Goal: Transaction & Acquisition: Obtain resource

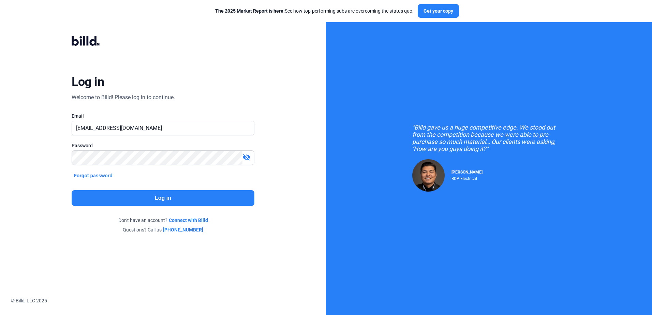
click at [167, 190] on button "Log in" at bounding box center [163, 198] width 182 height 16
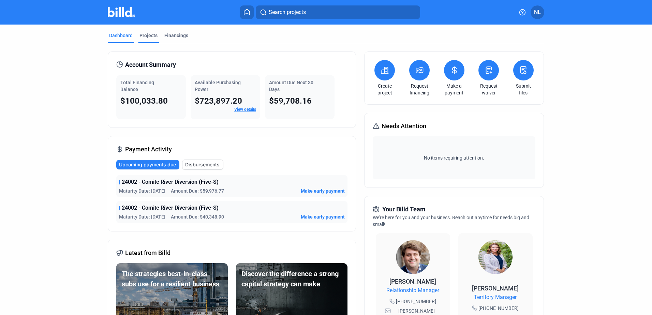
click at [147, 36] on div "Projects" at bounding box center [148, 35] width 18 height 7
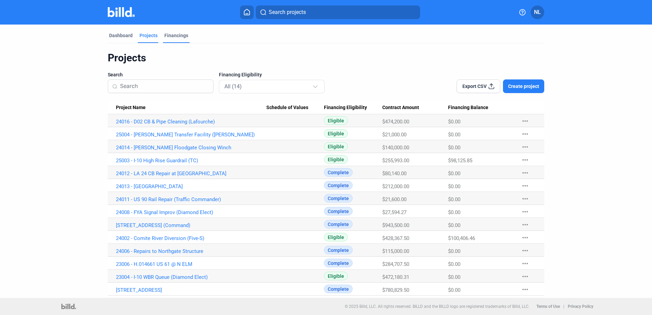
click at [174, 37] on div "Financings" at bounding box center [176, 35] width 24 height 7
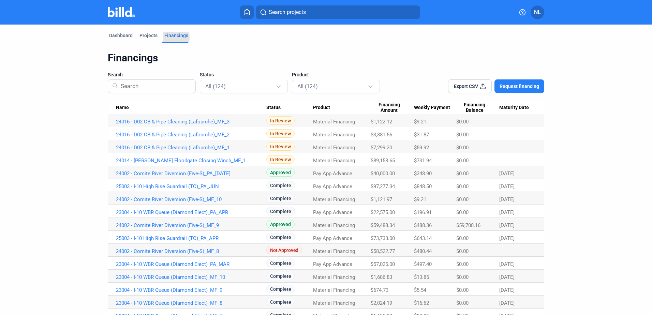
click at [160, 38] on div "Dashboard Projects Financings" at bounding box center [326, 37] width 436 height 11
click at [149, 35] on div "Projects" at bounding box center [148, 35] width 18 height 7
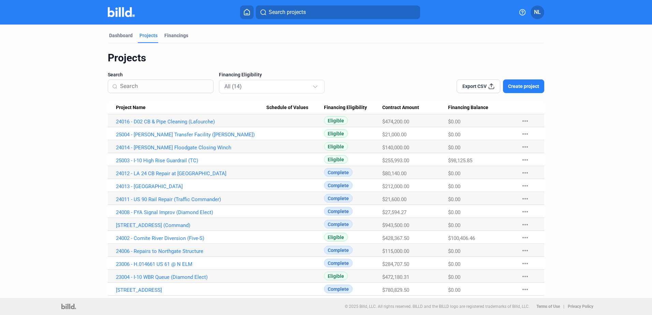
click at [129, 103] on Name "Project Name" at bounding box center [187, 107] width 159 height 13
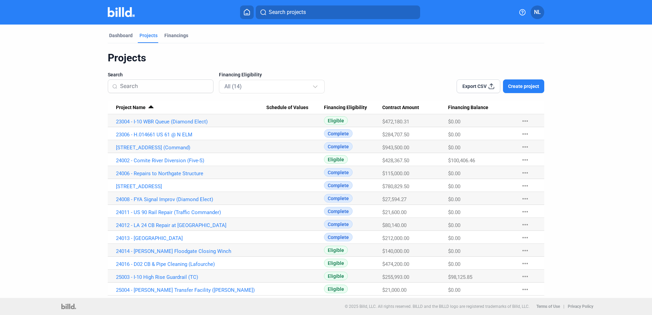
click at [129, 107] on span "Project Name" at bounding box center [131, 108] width 30 height 6
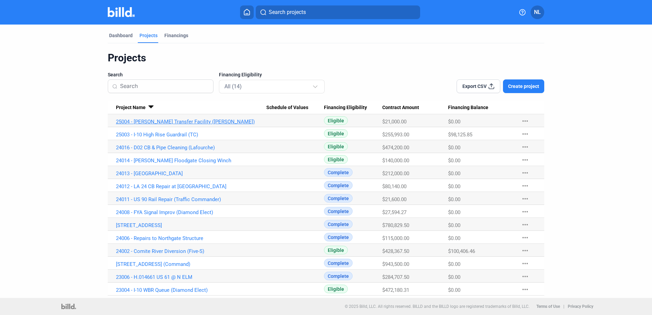
click at [142, 124] on link "25004 - [PERSON_NAME] Transfer Facility ([PERSON_NAME])" at bounding box center [191, 122] width 150 height 6
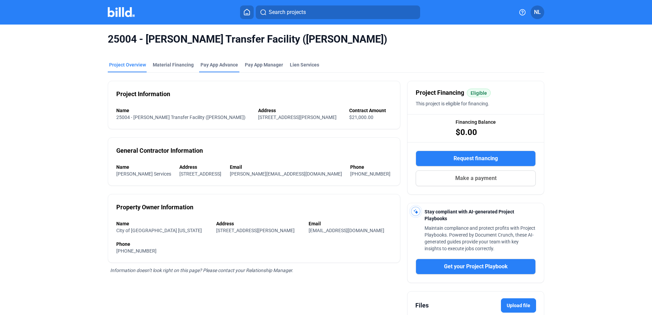
click at [208, 65] on div "Pay App Advance" at bounding box center [219, 64] width 38 height 7
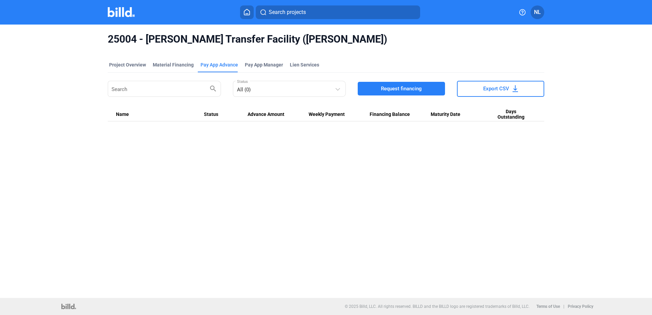
click at [408, 95] on button "Request financing" at bounding box center [401, 89] width 87 height 14
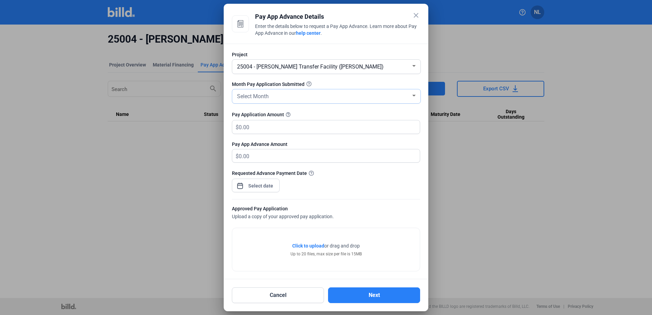
click at [266, 90] on div "Select Month" at bounding box center [326, 96] width 181 height 14
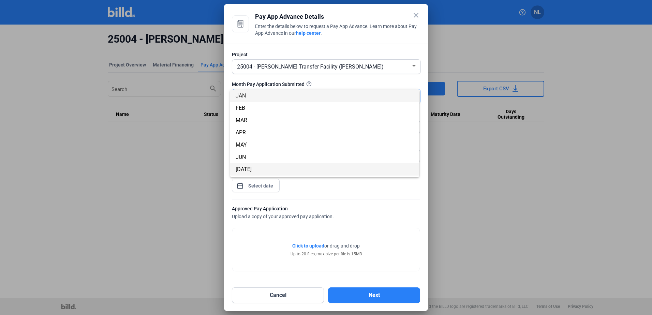
scroll to position [60, 0]
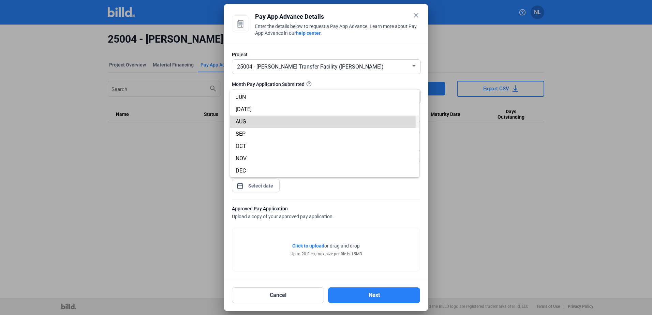
click at [246, 122] on span "AUG" at bounding box center [241, 121] width 11 height 6
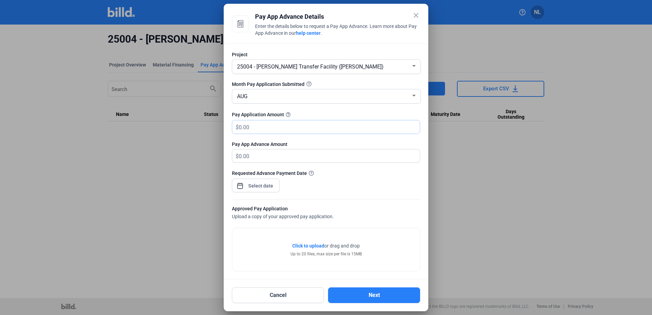
click at [253, 122] on input "text" at bounding box center [325, 126] width 173 height 13
type input "2"
type input "2.00"
type input "21"
type input "21.00"
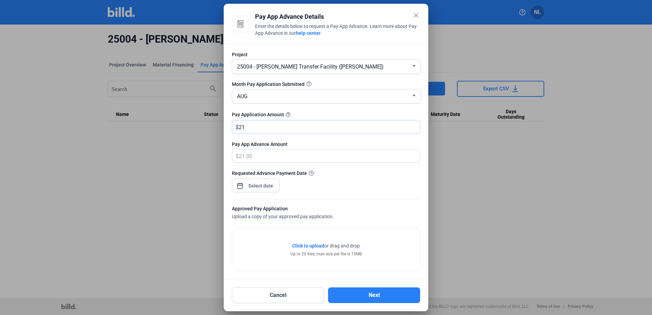
type input "210"
type input "210.00"
type input "2100"
type input "2,100.00"
type input "2,1000"
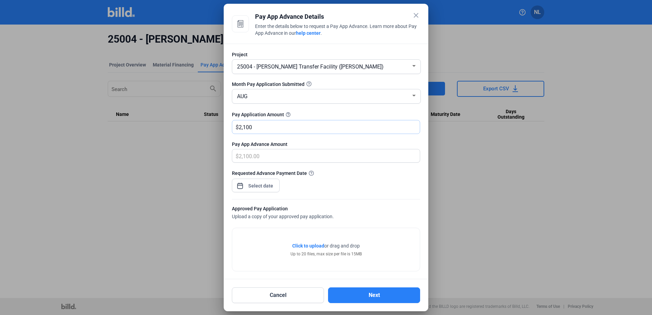
type input "21,000.00"
type input "21,000"
click at [248, 187] on div "close Pay App Advance Details Enter the details below to request a Pay App Adva…" at bounding box center [326, 157] width 652 height 315
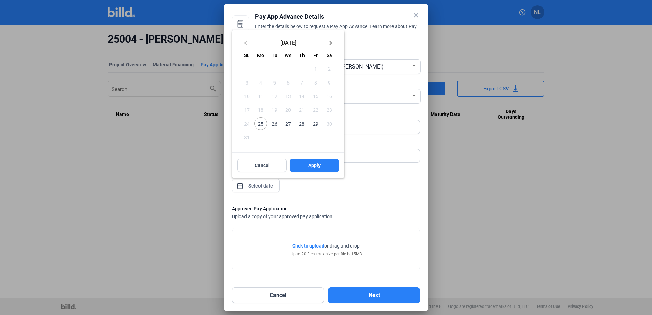
click at [257, 122] on span "25" at bounding box center [260, 123] width 12 height 12
click at [309, 166] on span "Apply" at bounding box center [314, 165] width 12 height 7
type input "[DATE]"
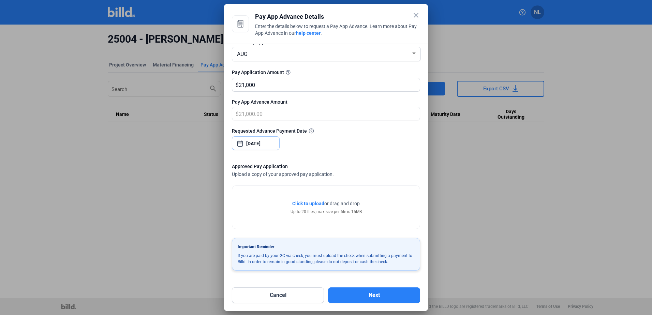
scroll to position [43, 0]
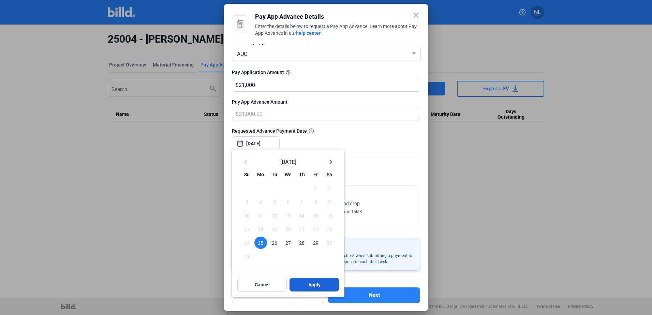
click at [301, 283] on button "Apply" at bounding box center [313, 285] width 49 height 14
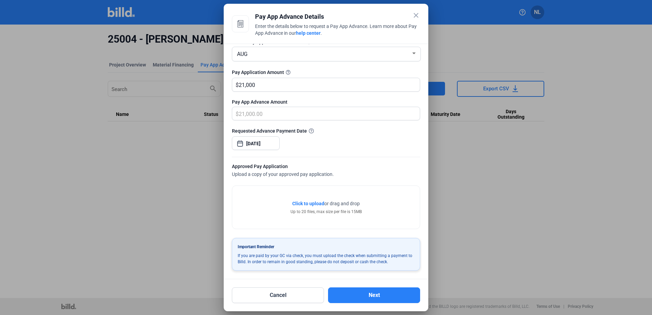
click at [306, 204] on span "Click to upload" at bounding box center [308, 203] width 32 height 5
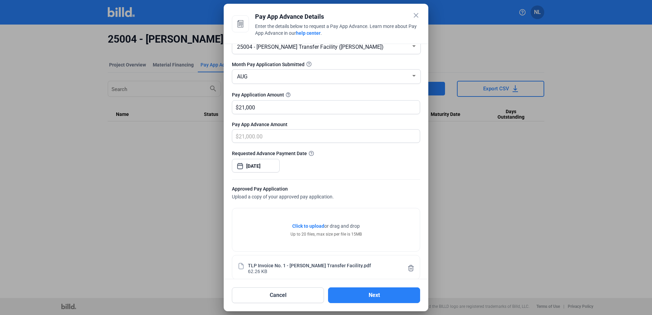
scroll to position [0, 0]
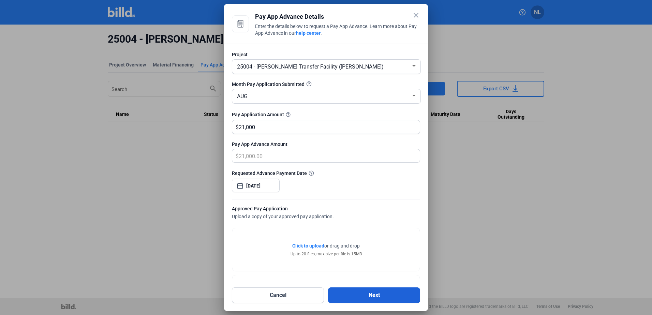
click at [380, 298] on button "Next" at bounding box center [374, 295] width 92 height 16
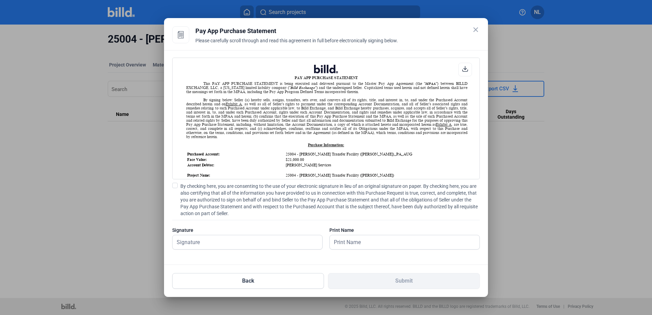
scroll to position [0, 0]
click at [218, 244] on input "text" at bounding box center [244, 242] width 142 height 14
type input "[PERSON_NAME]"
click at [183, 184] on span "By checking here, you are consenting to the use of your electronic signature in…" at bounding box center [329, 200] width 299 height 34
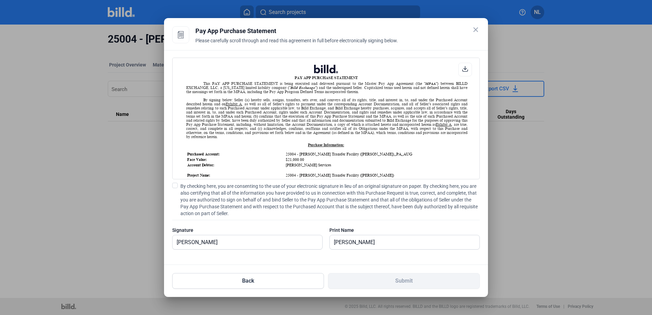
click at [0, 0] on input "By checking here, you are consenting to the use of your electronic signature in…" at bounding box center [0, 0] width 0 height 0
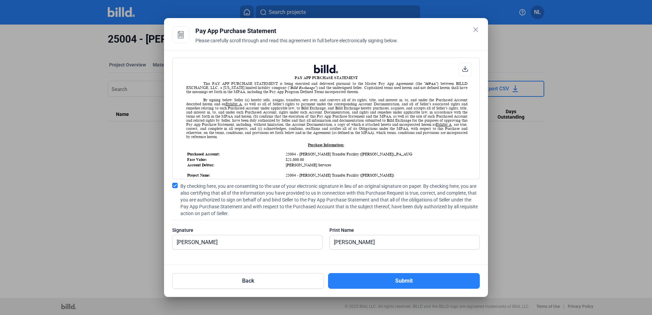
click at [347, 231] on div "Print Name" at bounding box center [404, 230] width 150 height 7
click at [374, 275] on button "Submit" at bounding box center [404, 281] width 152 height 16
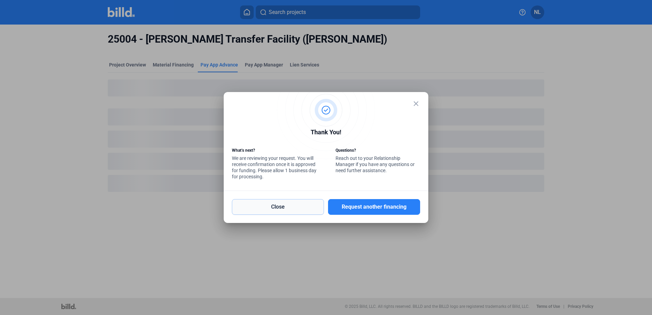
click at [270, 208] on button "Close" at bounding box center [278, 207] width 92 height 16
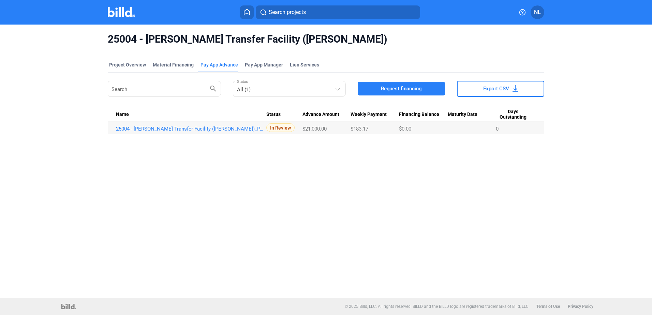
click at [386, 289] on div "25004 - [PERSON_NAME] Transfer Facility ([PERSON_NAME]) Project Overview Materi…" at bounding box center [326, 161] width 652 height 273
drag, startPoint x: 288, startPoint y: 199, endPoint x: 287, endPoint y: 186, distance: 12.7
click at [288, 199] on div "25004 - [PERSON_NAME] Transfer Facility ([PERSON_NAME]) Project Overview Materi…" at bounding box center [326, 161] width 652 height 273
drag, startPoint x: 309, startPoint y: 40, endPoint x: 97, endPoint y: 30, distance: 212.3
click at [97, 30] on div "25004 - [PERSON_NAME] Transfer Facility ([PERSON_NAME]) Project Overview Materi…" at bounding box center [326, 84] width 548 height 118
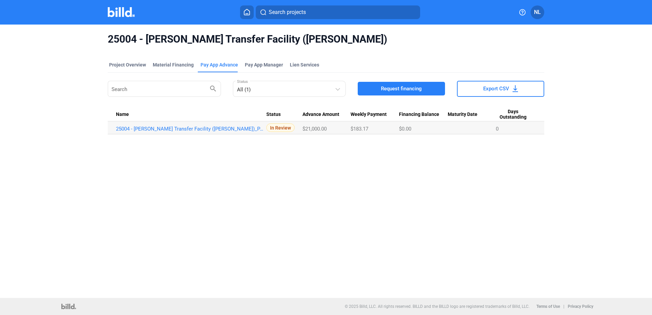
click at [97, 30] on div "25004 - [PERSON_NAME] Transfer Facility ([PERSON_NAME]) Project Overview Materi…" at bounding box center [326, 84] width 548 height 118
drag, startPoint x: 108, startPoint y: 41, endPoint x: 353, endPoint y: 38, distance: 244.5
click at [353, 38] on span "25004 - [PERSON_NAME] Transfer Facility ([PERSON_NAME])" at bounding box center [326, 39] width 436 height 13
click at [246, 68] on span "Pay App Manager" at bounding box center [264, 64] width 38 height 7
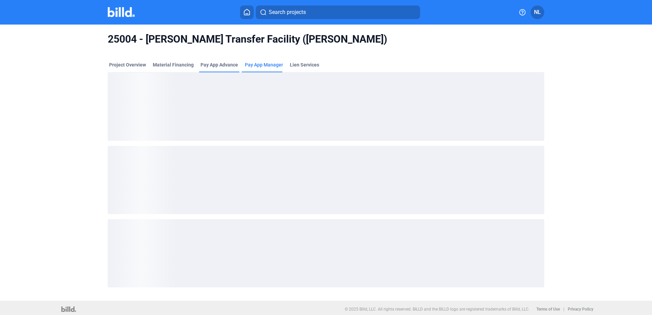
click at [224, 68] on div "Pay App Advance" at bounding box center [219, 64] width 38 height 7
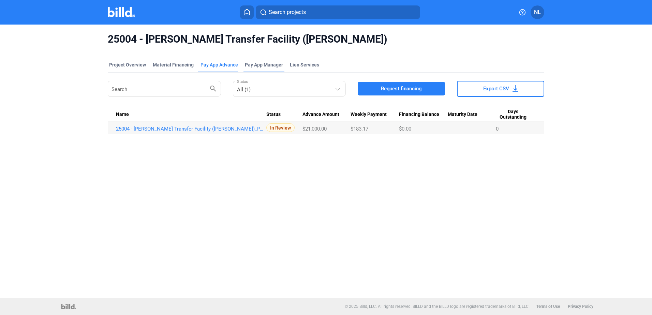
click at [262, 70] on div "Pay App Manager" at bounding box center [263, 66] width 41 height 11
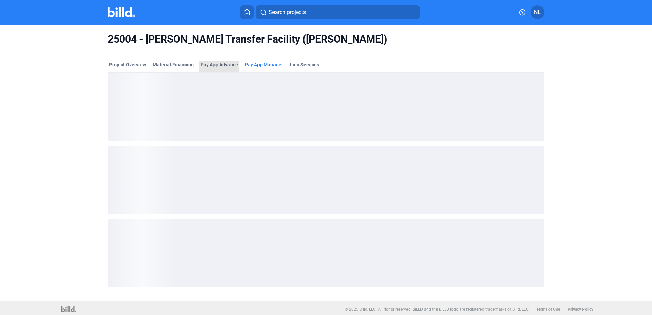
click at [223, 68] on div "Pay App Advance" at bounding box center [219, 64] width 38 height 7
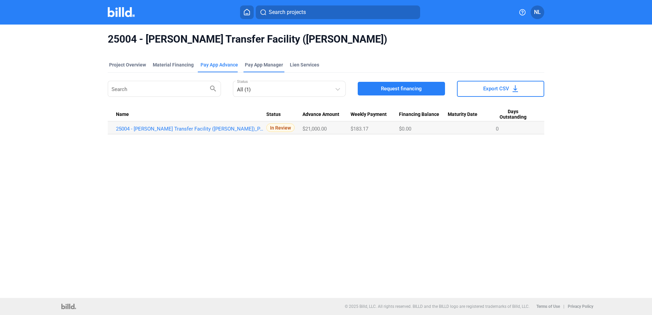
click at [263, 66] on span "Pay App Manager" at bounding box center [264, 64] width 38 height 7
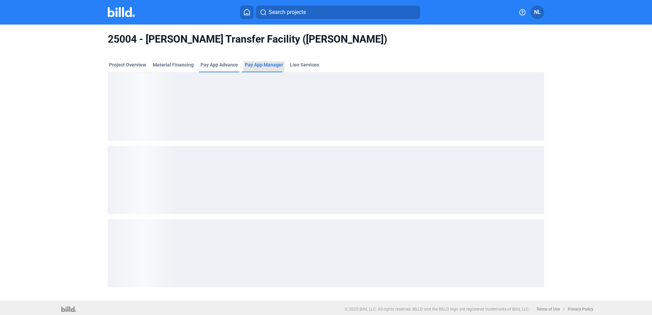
click at [216, 68] on div "Pay App Advance" at bounding box center [219, 64] width 38 height 7
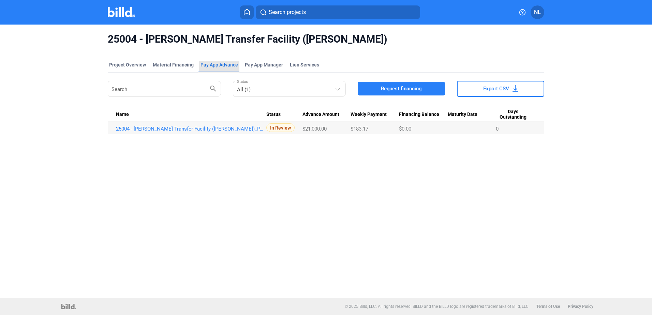
click at [200, 67] on div "Pay App Advance" at bounding box center [219, 64] width 38 height 7
click at [224, 66] on div "Pay App Advance" at bounding box center [219, 64] width 38 height 7
click at [187, 63] on div "Material Financing" at bounding box center [173, 64] width 41 height 7
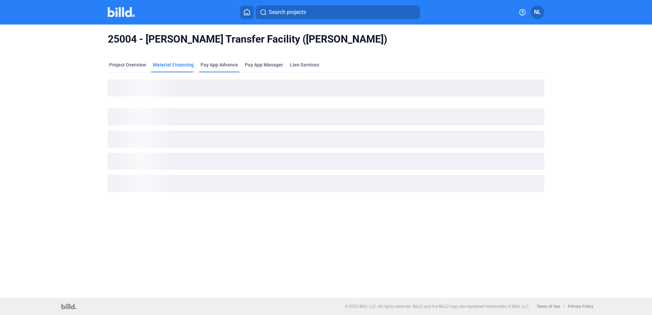
click at [208, 63] on div "Pay App Advance" at bounding box center [219, 64] width 38 height 7
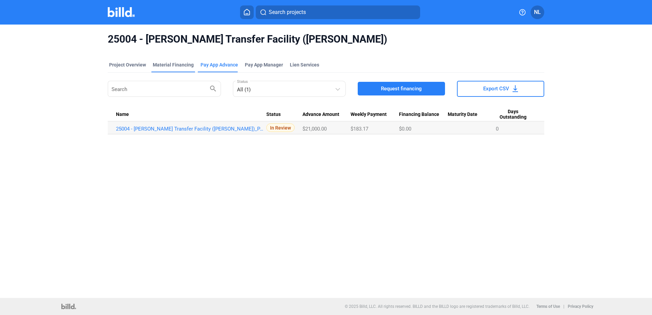
click at [164, 65] on div "Material Financing" at bounding box center [173, 64] width 41 height 7
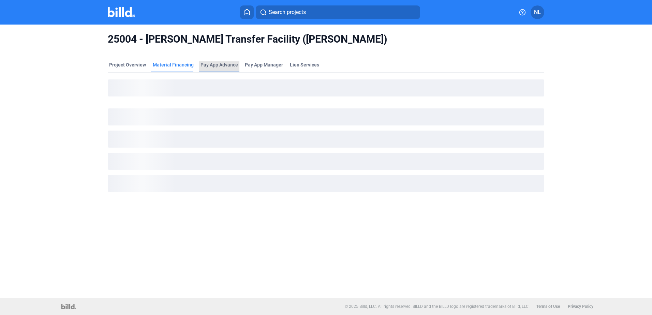
click at [216, 64] on div "Pay App Advance" at bounding box center [219, 64] width 38 height 7
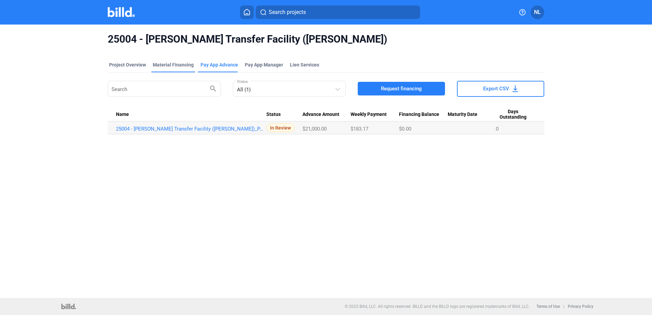
click at [163, 63] on div "Material Financing" at bounding box center [173, 64] width 41 height 7
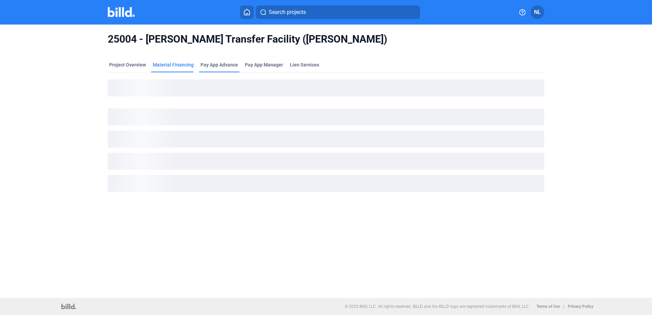
drag, startPoint x: 164, startPoint y: 63, endPoint x: 202, endPoint y: 69, distance: 38.4
click at [208, 68] on div "Pay App Advance" at bounding box center [219, 64] width 38 height 7
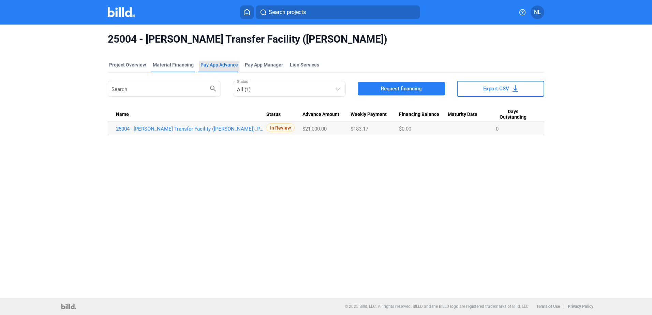
click at [170, 69] on div "Material Financing" at bounding box center [173, 66] width 44 height 11
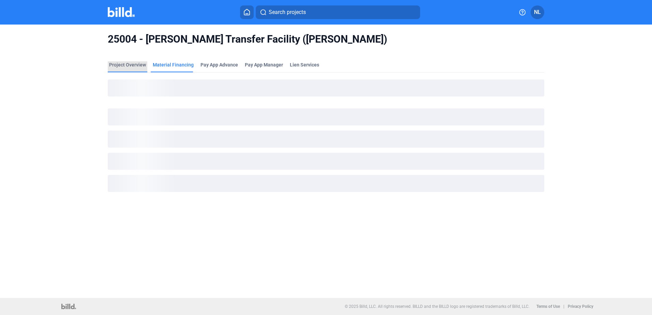
click at [133, 62] on div "Project Overview" at bounding box center [127, 64] width 37 height 7
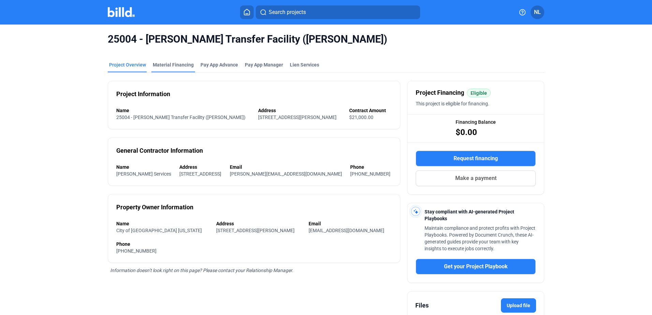
click at [179, 69] on div "Material Financing" at bounding box center [173, 66] width 44 height 11
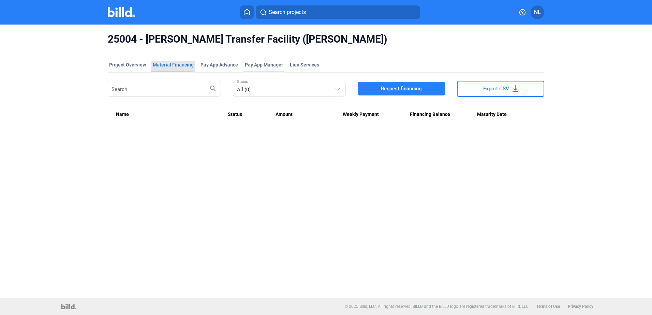
click at [243, 66] on div "Project Overview Material Financing Pay App Advance Pay App Manager Lien Servic…" at bounding box center [326, 66] width 436 height 11
click at [328, 64] on div "Project Overview Material Financing Pay App Advance Pay App Manager Lien Servic…" at bounding box center [326, 66] width 436 height 11
click at [221, 65] on div "Pay App Advance" at bounding box center [219, 64] width 38 height 7
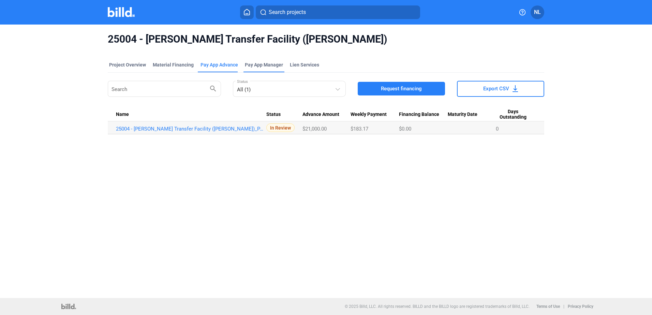
click at [252, 63] on span "Pay App Manager" at bounding box center [264, 64] width 38 height 7
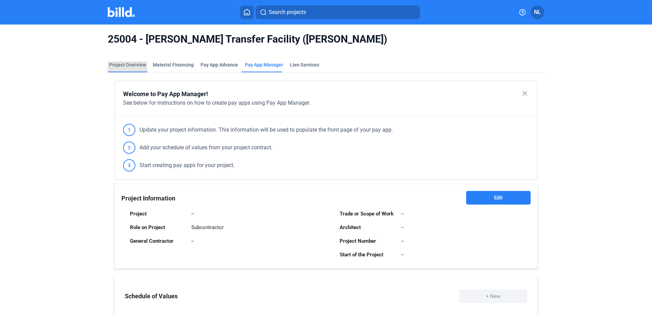
click at [125, 63] on div "Project Overview" at bounding box center [127, 64] width 37 height 7
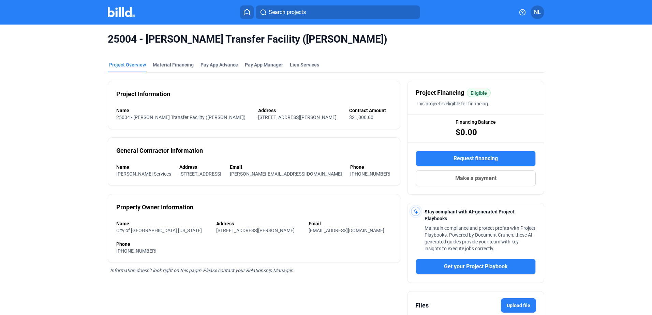
click at [247, 12] on icon at bounding box center [246, 12] width 7 height 6
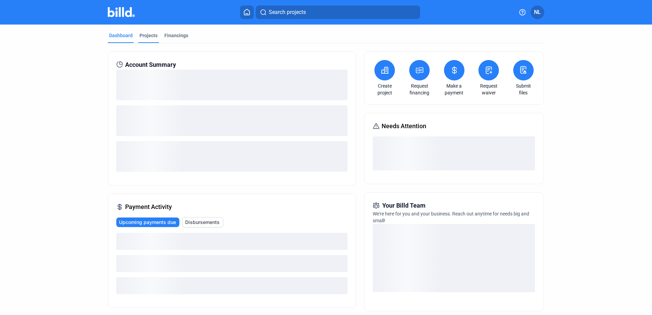
click at [150, 37] on div "Projects" at bounding box center [148, 35] width 18 height 7
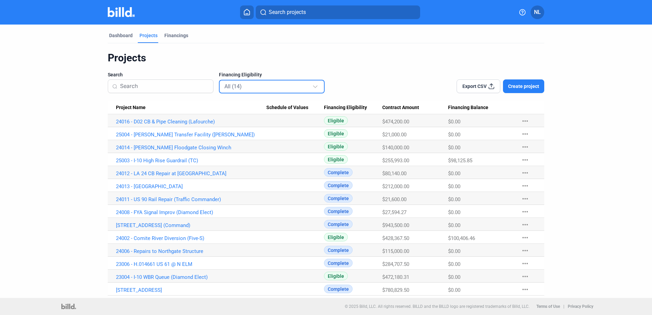
click at [242, 88] on mat-select-trigger "All (14)" at bounding box center [232, 86] width 17 height 6
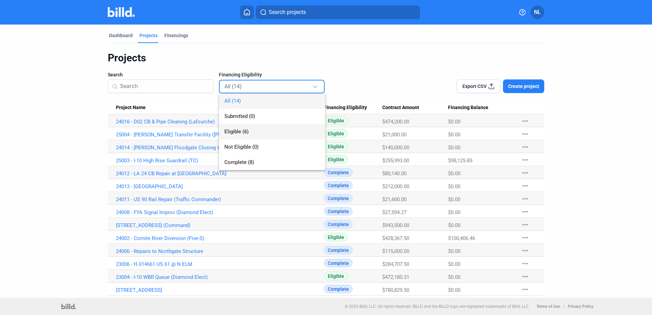
click at [241, 136] on span "Eligible (6)" at bounding box center [271, 131] width 95 height 15
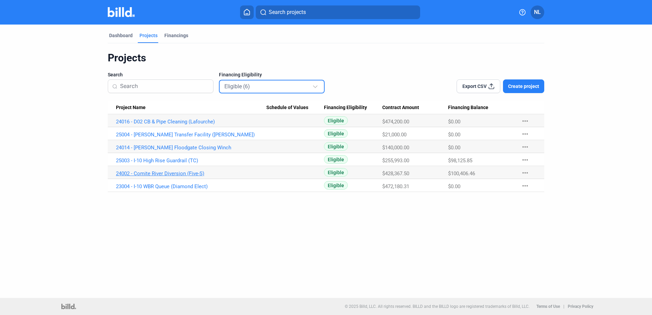
click at [171, 175] on link "24002 - Comite River Diversion (Five-S)" at bounding box center [191, 173] width 150 height 6
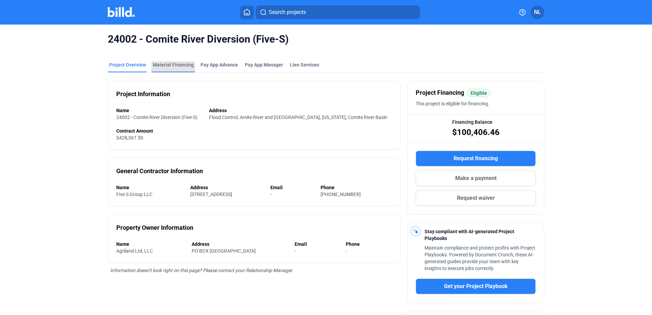
click at [188, 65] on div "Material Financing" at bounding box center [173, 64] width 41 height 7
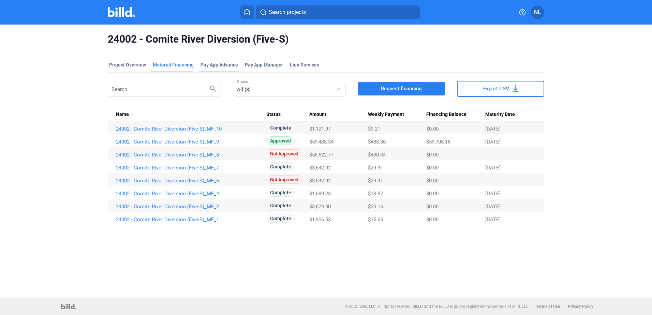
click at [219, 67] on div "Pay App Advance" at bounding box center [219, 64] width 38 height 7
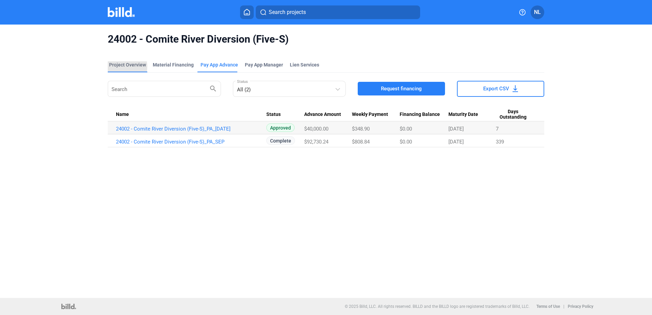
click at [118, 66] on div "Project Overview" at bounding box center [127, 64] width 37 height 7
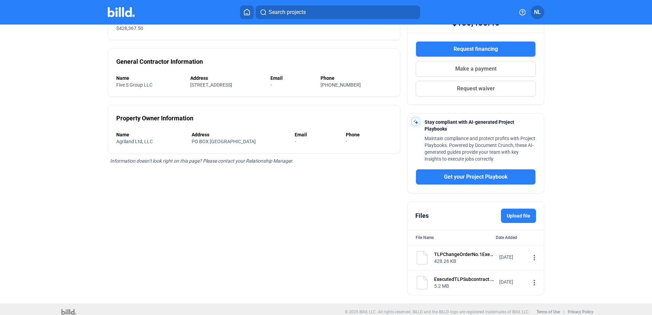
scroll to position [116, 0]
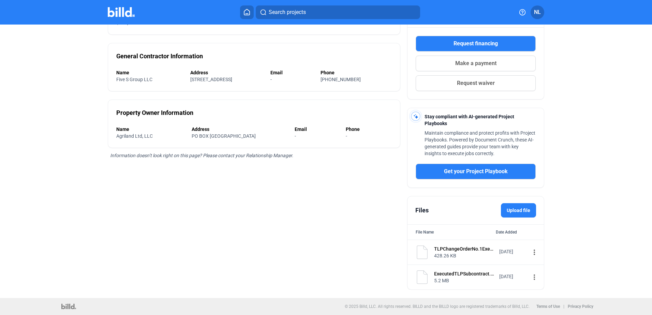
click at [530, 252] on mat-icon "more_vert" at bounding box center [534, 252] width 8 height 8
click at [536, 264] on span "View" at bounding box center [536, 264] width 10 height 5
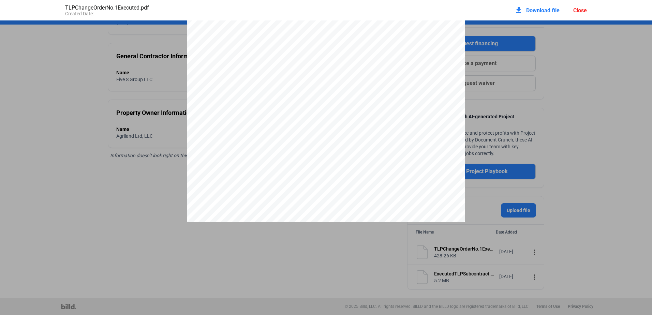
scroll to position [0, 0]
click at [595, 87] on div at bounding box center [326, 201] width 652 height 360
click at [579, 14] on div "download Download file Close" at bounding box center [551, 10] width 72 height 15
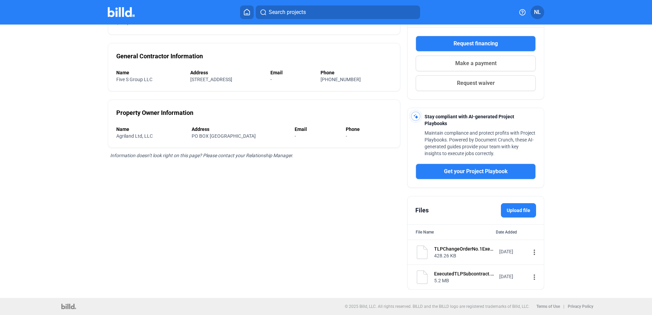
click at [515, 205] on label "Upload file" at bounding box center [518, 210] width 35 height 14
click at [0, 0] on input "Upload file" at bounding box center [0, 0] width 0 height 0
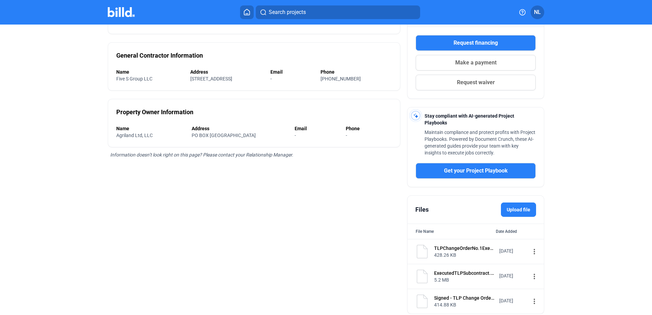
scroll to position [141, 0]
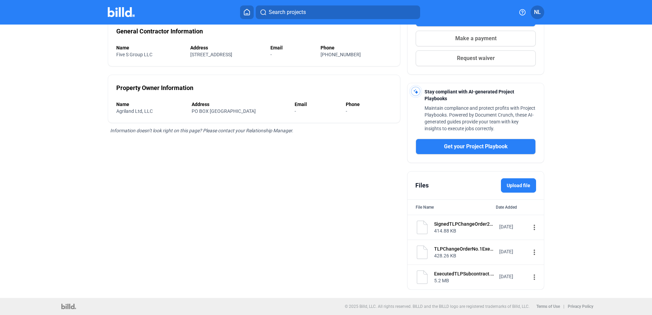
click at [530, 228] on mat-icon "more_vert" at bounding box center [534, 227] width 8 height 8
click at [579, 169] on div at bounding box center [326, 157] width 652 height 315
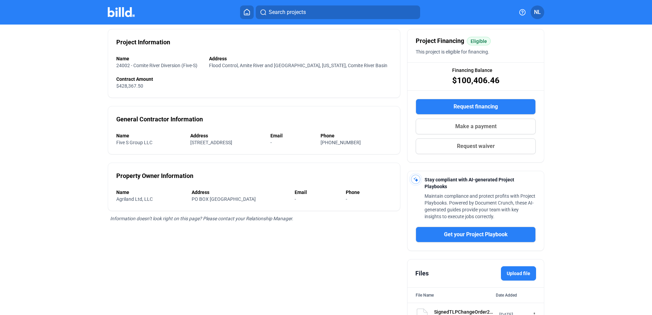
scroll to position [0, 0]
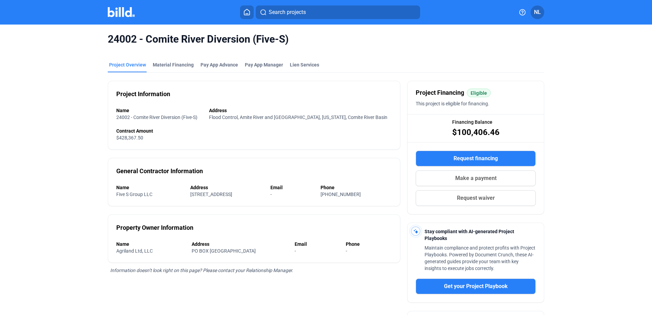
click at [145, 64] on div "Project Overview Material Financing Pay App Advance Pay App Manager Lien Servic…" at bounding box center [326, 66] width 436 height 11
click at [158, 65] on div "Material Financing" at bounding box center [173, 64] width 41 height 7
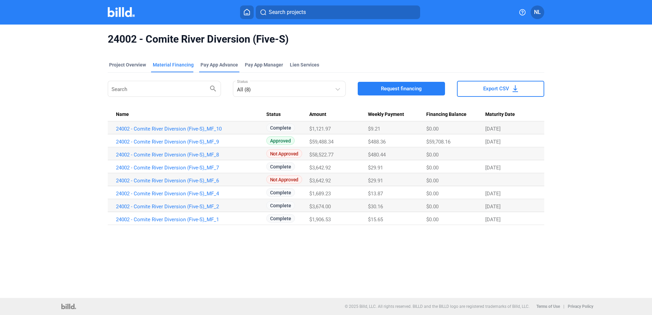
drag, startPoint x: 215, startPoint y: 64, endPoint x: 220, endPoint y: 63, distance: 4.5
click at [220, 63] on div "Pay App Advance" at bounding box center [219, 64] width 38 height 7
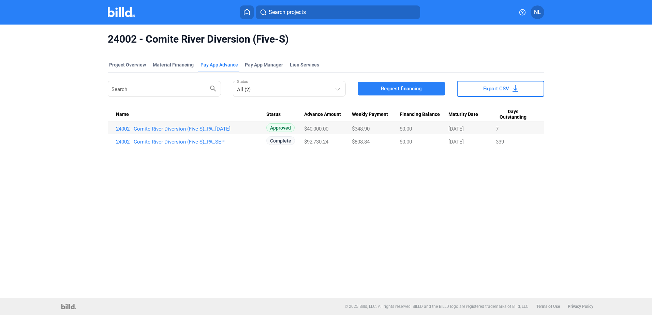
drag, startPoint x: 220, startPoint y: 63, endPoint x: 210, endPoint y: 66, distance: 9.7
click at [210, 66] on div "Pay App Advance" at bounding box center [219, 64] width 38 height 7
click at [277, 66] on span "Pay App Manager" at bounding box center [264, 64] width 38 height 7
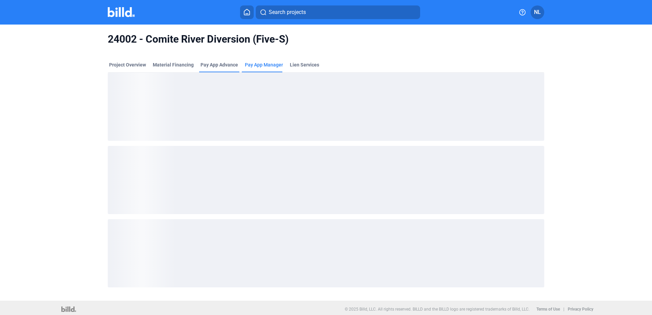
click at [223, 65] on div "Pay App Advance" at bounding box center [219, 64] width 38 height 7
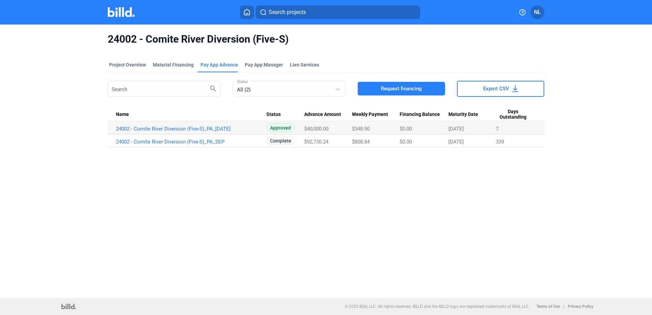
click at [417, 87] on span "Request financing" at bounding box center [401, 88] width 41 height 7
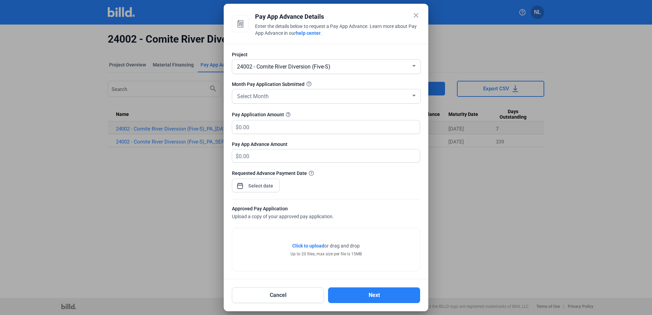
click at [260, 65] on span "24002 - Comite River Diversion (Five-S)" at bounding box center [283, 66] width 93 height 6
click at [260, 65] on span "24002 - Comite River Diversion (Five-S)" at bounding box center [282, 66] width 93 height 6
drag, startPoint x: 260, startPoint y: 65, endPoint x: 261, endPoint y: 99, distance: 33.1
click at [261, 99] on span "Select Month" at bounding box center [253, 96] width 32 height 6
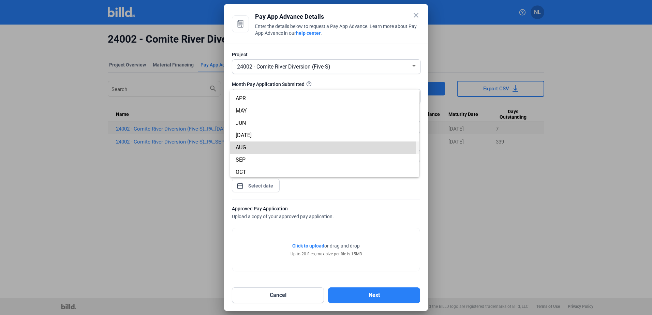
click at [243, 145] on span "AUG" at bounding box center [241, 147] width 11 height 6
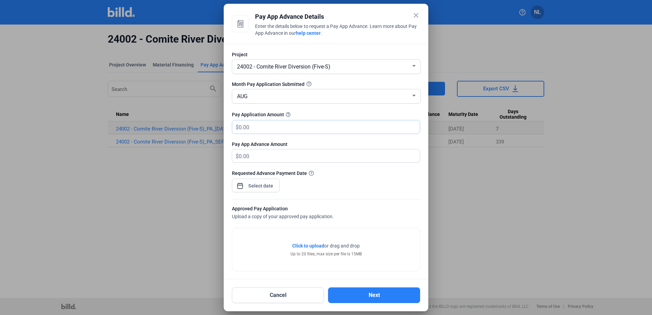
click at [258, 129] on input "text" at bounding box center [325, 126] width 173 height 13
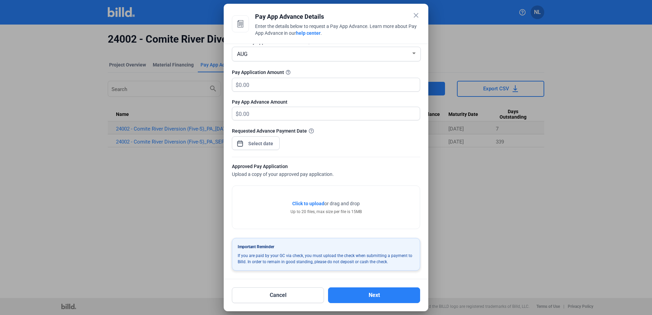
click at [309, 206] on span "Click to upload" at bounding box center [308, 203] width 32 height 5
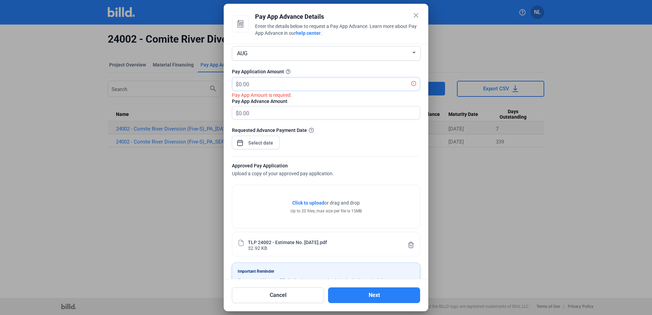
click at [250, 83] on input "text" at bounding box center [325, 83] width 173 height 13
type input "288,367.50"
click at [264, 142] on div "close Pay App Advance Details Enter the details below to request a Pay App Adva…" at bounding box center [326, 157] width 652 height 315
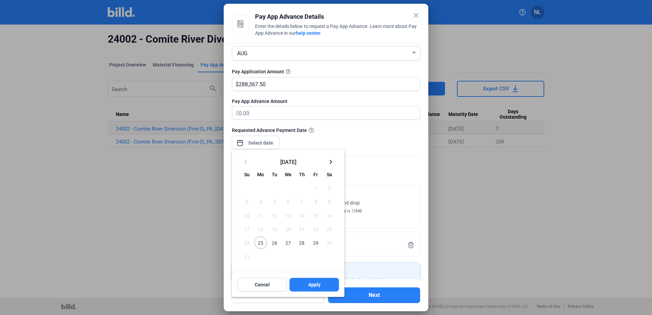
click at [278, 245] on span "26" at bounding box center [274, 243] width 12 height 12
click at [286, 245] on span "27" at bounding box center [288, 243] width 12 height 12
click at [276, 245] on span "26" at bounding box center [274, 243] width 12 height 12
click at [289, 243] on span "27" at bounding box center [288, 243] width 12 height 12
click at [273, 243] on span "26" at bounding box center [274, 243] width 12 height 12
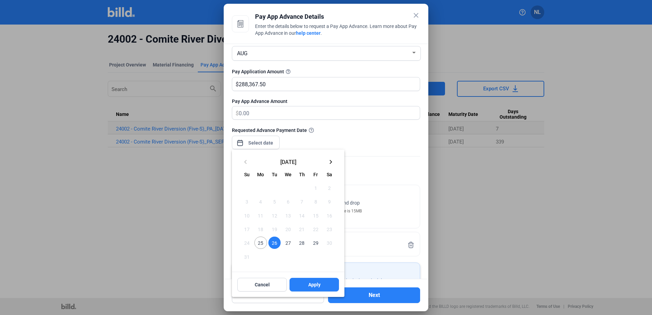
click at [285, 244] on span "27" at bounding box center [288, 243] width 12 height 12
click at [276, 244] on span "26" at bounding box center [274, 243] width 12 height 12
click at [287, 245] on span "27" at bounding box center [288, 243] width 12 height 12
click at [278, 245] on span "26" at bounding box center [274, 243] width 12 height 12
click at [287, 245] on span "27" at bounding box center [288, 243] width 12 height 12
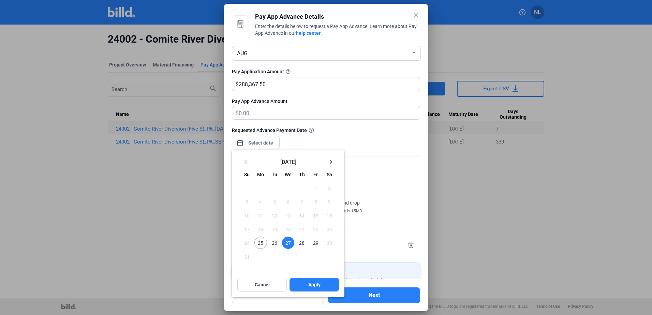
click at [273, 245] on span "26" at bounding box center [274, 243] width 12 height 12
click at [289, 245] on span "27" at bounding box center [288, 243] width 12 height 12
click at [273, 246] on span "26" at bounding box center [274, 243] width 12 height 12
click at [281, 245] on button "26" at bounding box center [275, 243] width 14 height 14
click at [287, 245] on span "27" at bounding box center [288, 243] width 12 height 12
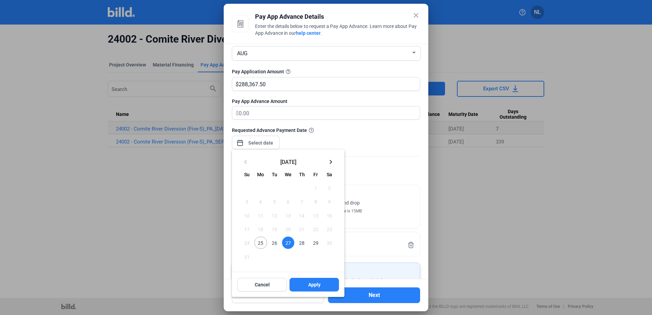
click at [279, 245] on span "26" at bounding box center [274, 243] width 12 height 12
click at [289, 244] on span "27" at bounding box center [288, 243] width 12 height 12
click at [278, 244] on span "26" at bounding box center [274, 243] width 12 height 12
click at [291, 244] on span "27" at bounding box center [288, 243] width 12 height 12
click at [273, 244] on span "26" at bounding box center [274, 243] width 12 height 12
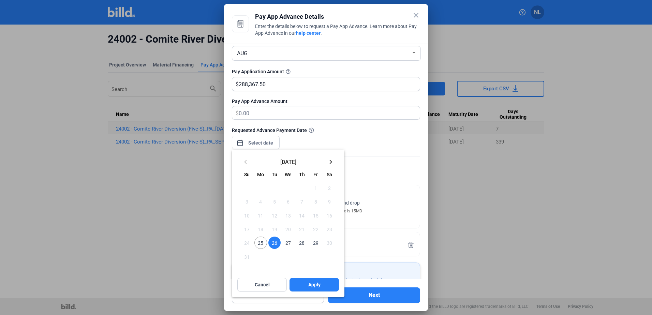
click at [286, 243] on span "27" at bounding box center [288, 243] width 12 height 12
click at [277, 243] on span "26" at bounding box center [274, 243] width 12 height 12
click at [287, 243] on span "27" at bounding box center [288, 243] width 12 height 12
click at [277, 243] on span "26" at bounding box center [274, 243] width 12 height 12
click at [287, 242] on span "27" at bounding box center [288, 243] width 12 height 12
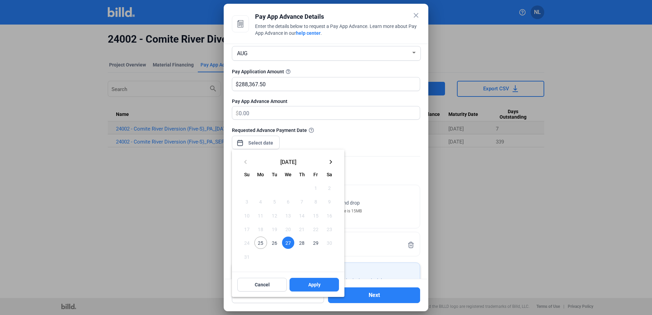
click at [273, 242] on span "26" at bounding box center [274, 243] width 12 height 12
click at [286, 242] on span "27" at bounding box center [288, 243] width 12 height 12
click at [286, 243] on span "27" at bounding box center [288, 243] width 12 height 12
click at [311, 284] on span "Apply" at bounding box center [314, 284] width 12 height 7
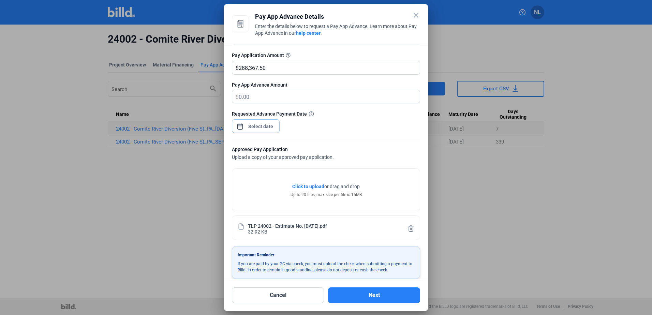
scroll to position [68, 0]
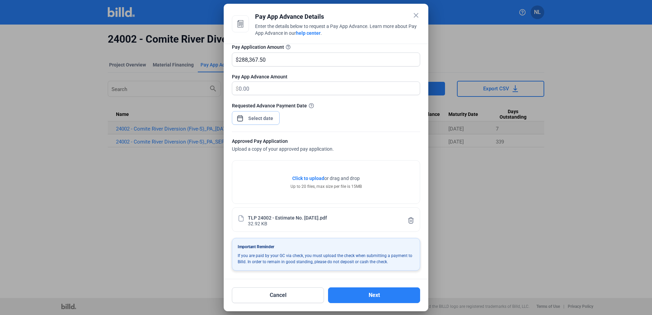
click at [250, 118] on input at bounding box center [260, 118] width 29 height 8
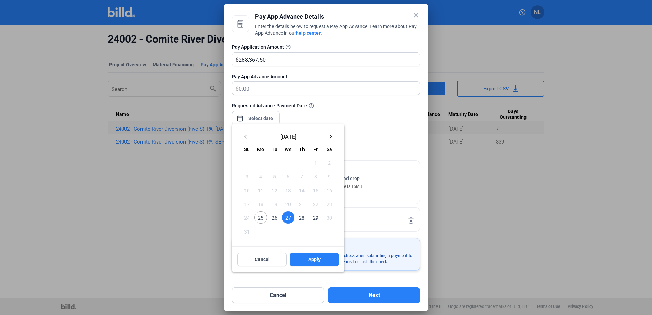
click at [273, 215] on span "26" at bounding box center [274, 217] width 12 height 12
drag, startPoint x: 316, startPoint y: 261, endPoint x: 310, endPoint y: 123, distance: 137.6
click at [310, 123] on div "close Pay App Advance Details Enter the details below to request a Pay App Adva…" at bounding box center [326, 157] width 652 height 315
click at [307, 266] on button "Apply" at bounding box center [313, 260] width 49 height 14
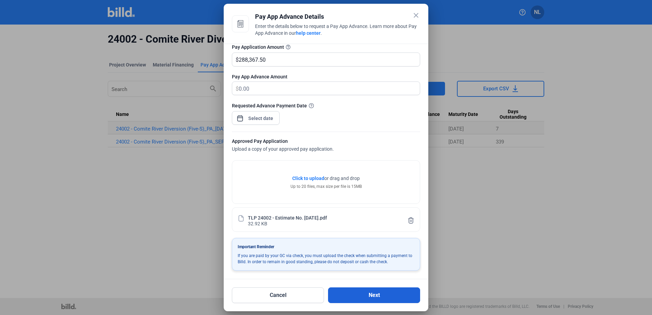
click at [391, 298] on button "Next" at bounding box center [374, 295] width 92 height 16
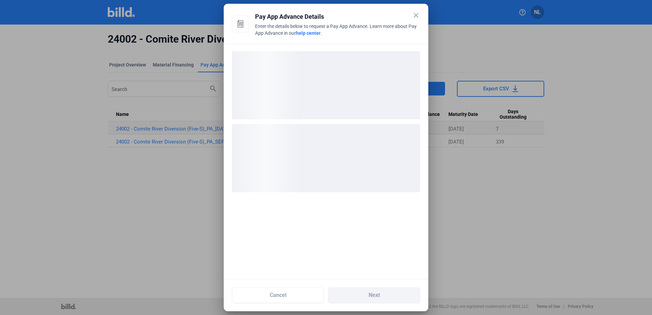
scroll to position [0, 0]
click at [254, 16] on div "close Pay App Advance Details Enter the details below to request a Pay App Adva…" at bounding box center [326, 28] width 188 height 32
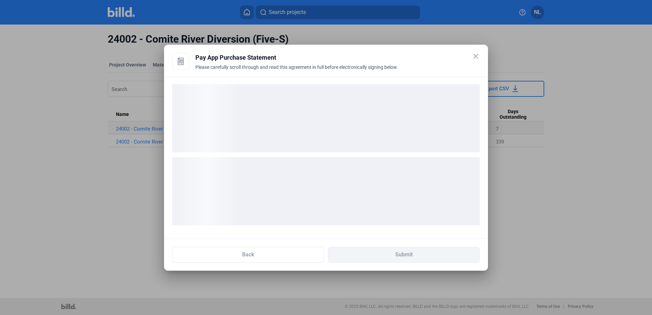
click at [257, 16] on div at bounding box center [326, 157] width 652 height 315
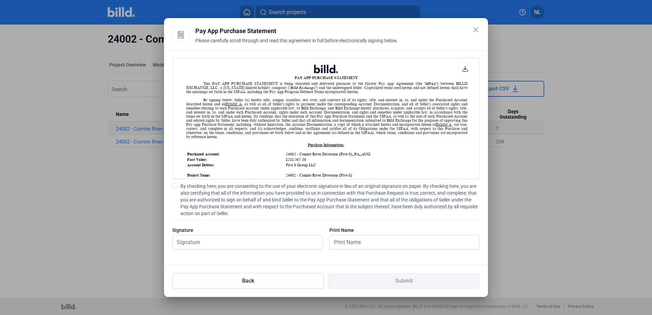
scroll to position [0, 0]
click at [208, 238] on input "text" at bounding box center [244, 242] width 142 height 14
click at [182, 185] on span "By checking here, you are consenting to the use of your electronic signature in…" at bounding box center [329, 200] width 299 height 34
click at [0, 0] on input "By checking here, you are consenting to the use of your electronic signature in…" at bounding box center [0, 0] width 0 height 0
click at [231, 243] on input "text" at bounding box center [244, 242] width 142 height 14
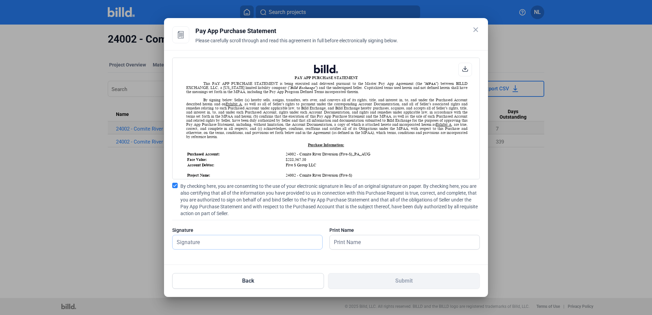
type input "[PERSON_NAME]"
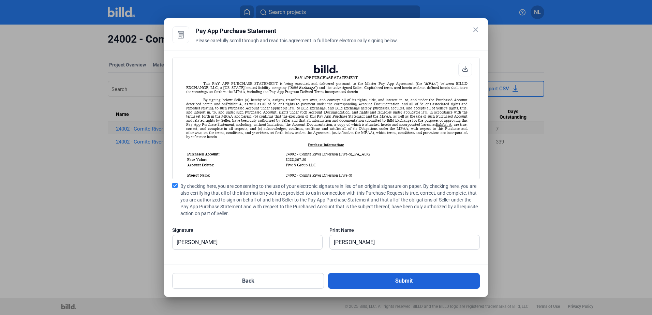
click at [384, 284] on button "Submit" at bounding box center [404, 281] width 152 height 16
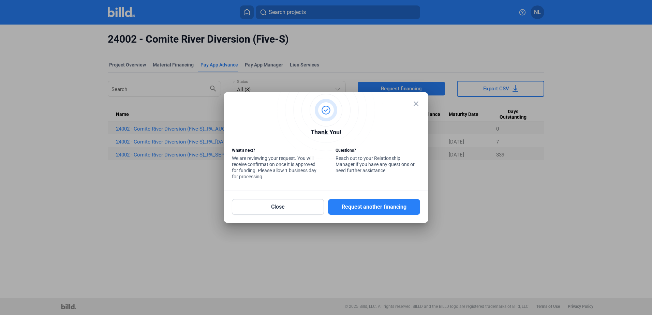
click at [416, 103] on mat-icon "close" at bounding box center [416, 104] width 8 height 8
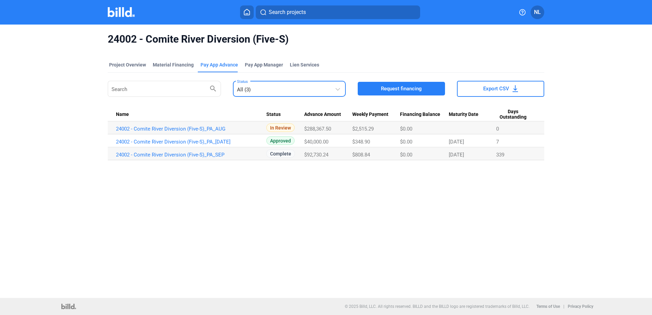
click at [289, 88] on div "All (3)" at bounding box center [286, 89] width 98 height 10
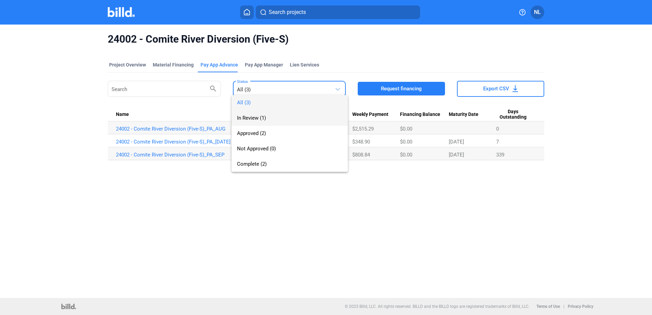
click at [252, 117] on span "In Review (1)" at bounding box center [251, 118] width 29 height 6
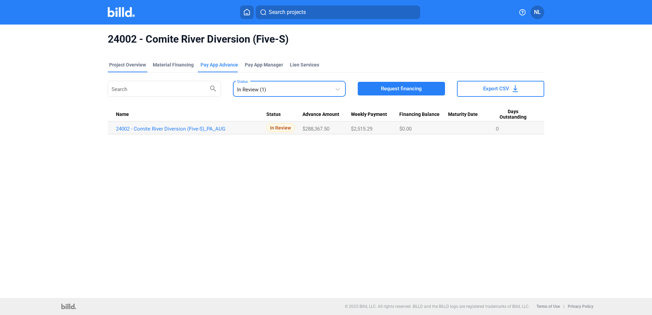
click at [117, 65] on div "Project Overview" at bounding box center [127, 64] width 37 height 7
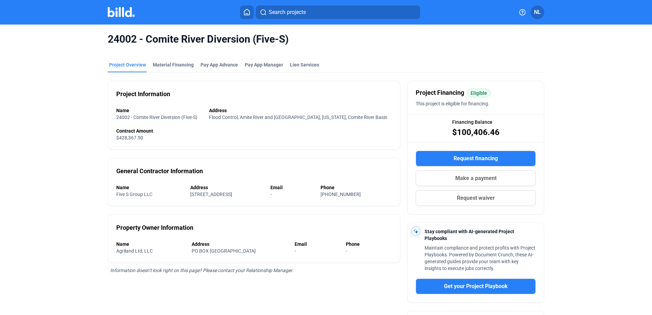
click at [245, 13] on icon at bounding box center [246, 12] width 7 height 6
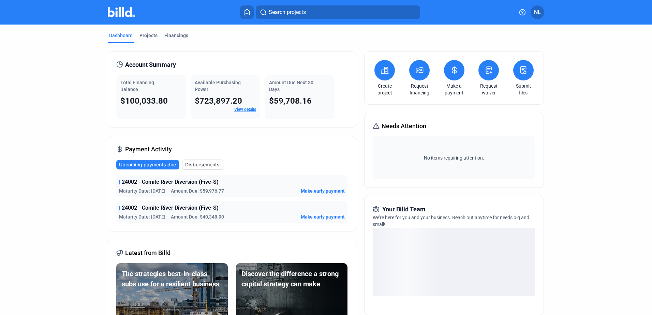
click at [242, 109] on link "View details" at bounding box center [245, 109] width 22 height 5
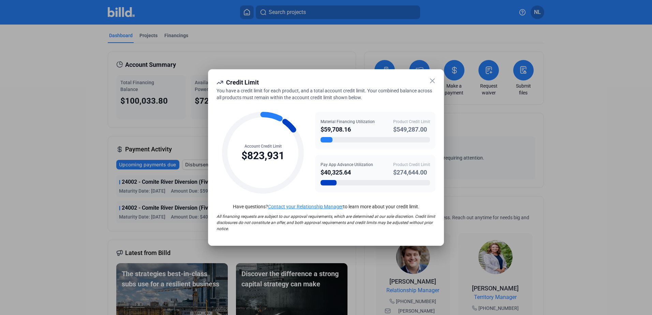
click at [272, 115] on circle at bounding box center [263, 153] width 76 height 76
click at [288, 122] on circle at bounding box center [263, 153] width 76 height 76
click at [343, 138] on div at bounding box center [375, 139] width 109 height 5
click at [333, 121] on div "Material Financing Utilization" at bounding box center [348, 122] width 54 height 6
click at [351, 121] on div "Material Financing Utilization" at bounding box center [348, 122] width 54 height 6
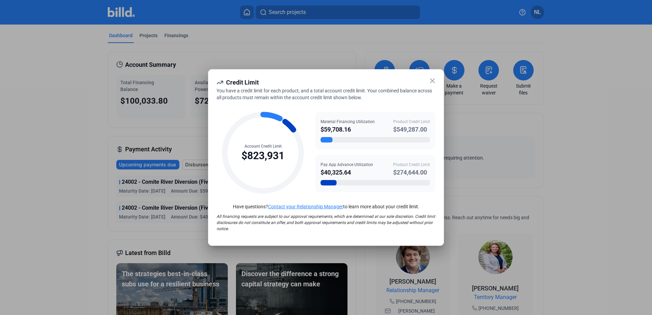
drag, startPoint x: 213, startPoint y: 216, endPoint x: 413, endPoint y: 226, distance: 199.4
click at [413, 226] on div "Credit Limit You have a credit limit for each product, and a total account cred…" at bounding box center [326, 157] width 236 height 177
click at [413, 226] on div "All financing requests are subject to our approval requirements, which are dete…" at bounding box center [326, 221] width 219 height 22
click at [433, 82] on icon at bounding box center [432, 81] width 8 height 8
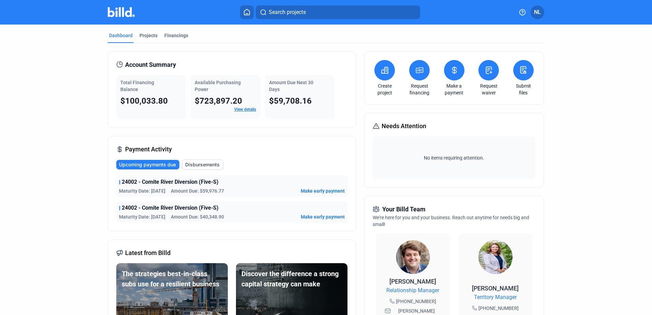
click at [524, 72] on icon at bounding box center [525, 72] width 2 height 3
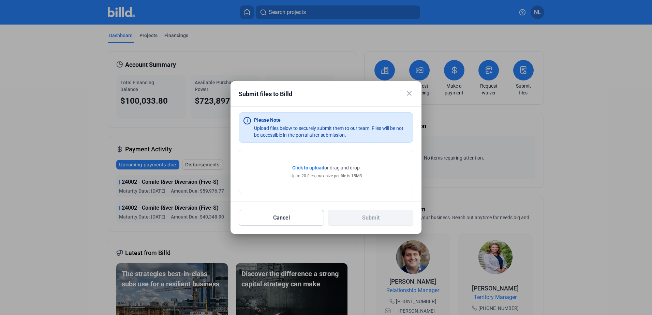
click at [411, 96] on mat-icon "close" at bounding box center [409, 93] width 8 height 8
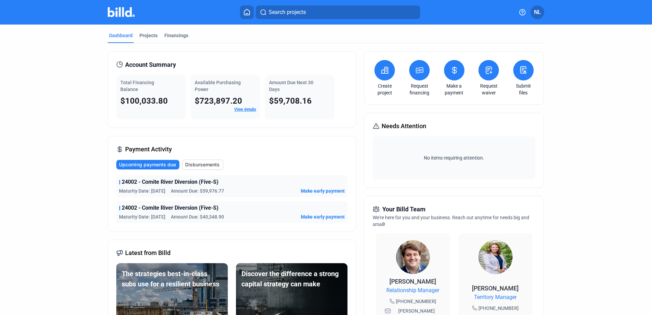
click at [327, 45] on div "Account Summary Total Financing Balance $100,033.80 Available Purchasing Power …" at bounding box center [326, 272] width 436 height 458
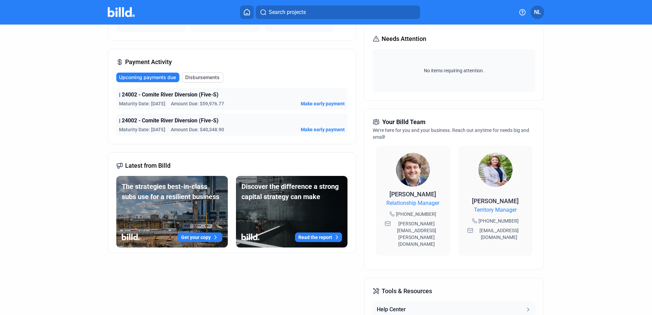
scroll to position [88, 0]
click at [208, 120] on span "24002 - Comite River Diversion (Five-S)" at bounding box center [170, 120] width 97 height 8
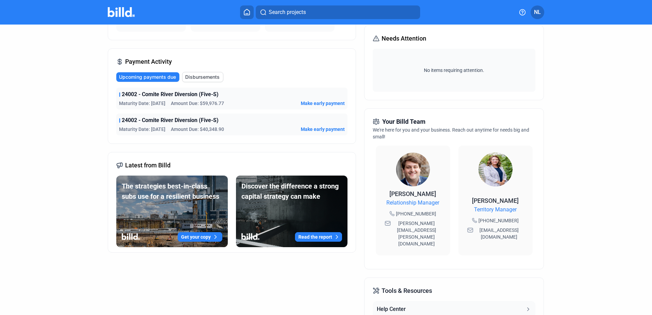
drag, startPoint x: 208, startPoint y: 120, endPoint x: 200, endPoint y: 120, distance: 7.8
click at [200, 120] on span "24002 - Comite River Diversion (Five-S)" at bounding box center [170, 120] width 97 height 8
drag, startPoint x: 200, startPoint y: 120, endPoint x: 219, endPoint y: 121, distance: 19.1
click at [219, 121] on div "24002 - Comite River Diversion (Five-S)" at bounding box center [232, 120] width 226 height 8
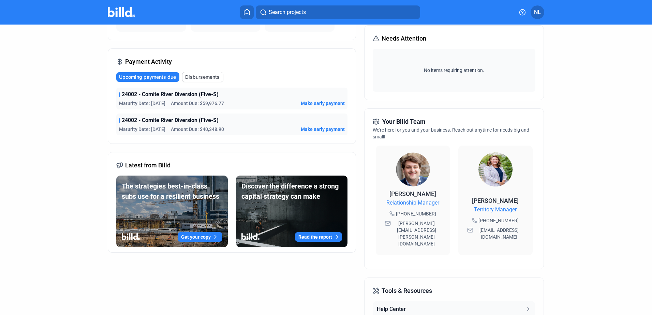
drag, startPoint x: 217, startPoint y: 119, endPoint x: 197, endPoint y: 121, distance: 19.9
click at [197, 121] on span "24002 - Comite River Diversion (Five-S)" at bounding box center [170, 120] width 97 height 8
click at [190, 121] on span "24002 - Comite River Diversion (Five-S)" at bounding box center [170, 120] width 97 height 8
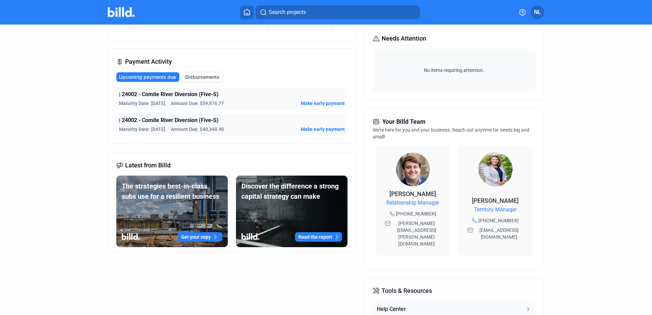
click at [190, 121] on span "24002 - Comite River Diversion (Five-S)" at bounding box center [170, 120] width 97 height 8
drag, startPoint x: 190, startPoint y: 121, endPoint x: 143, endPoint y: 124, distance: 46.8
click at [168, 123] on span "24002 - Comite River Diversion (Five-S)" at bounding box center [170, 120] width 97 height 8
click at [83, 122] on dashboard "Dashboard Projects Financings Account Summary Total Financing Balance $100,033.…" at bounding box center [326, 175] width 587 height 477
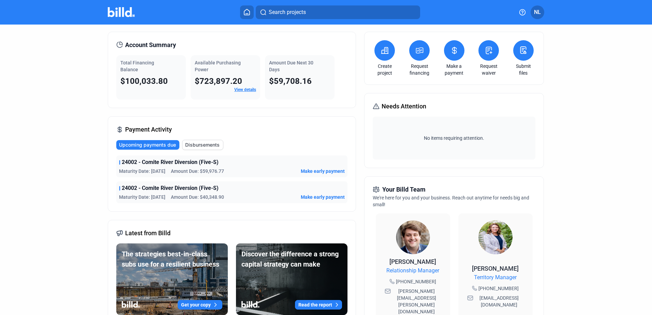
scroll to position [0, 0]
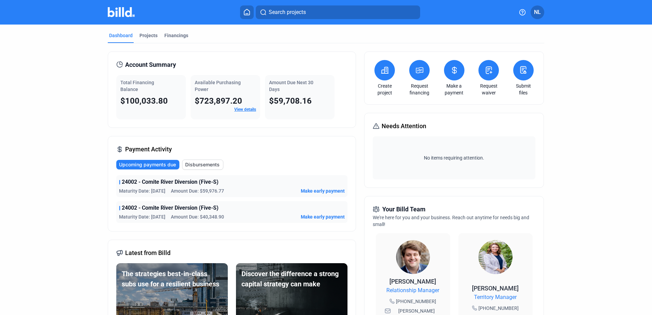
click at [150, 189] on span "Maturity Date: [DATE]" at bounding box center [142, 191] width 46 height 7
click at [160, 220] on span "Maturity Date: [DATE]" at bounding box center [142, 216] width 46 height 7
click at [153, 190] on span "Maturity Date: [DATE]" at bounding box center [142, 191] width 46 height 7
click at [163, 219] on span "Maturity Date: [DATE]" at bounding box center [142, 216] width 46 height 7
click at [152, 191] on span "Maturity Date: [DATE]" at bounding box center [142, 191] width 46 height 7
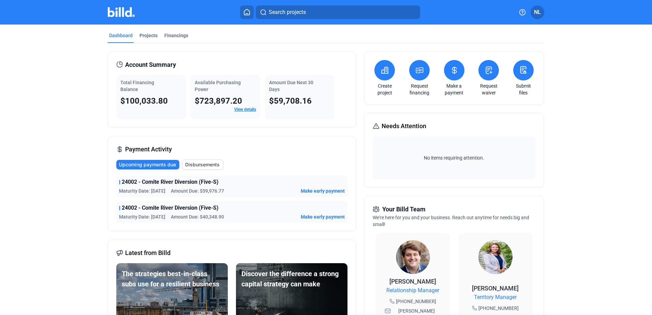
click at [160, 218] on span "Maturity Date: [DATE]" at bounding box center [142, 216] width 46 height 7
click at [81, 181] on dashboard "Dashboard Projects Financings Account Summary Total Financing Balance $100,033.…" at bounding box center [326, 263] width 587 height 477
click at [138, 40] on div "Projects" at bounding box center [148, 37] width 21 height 11
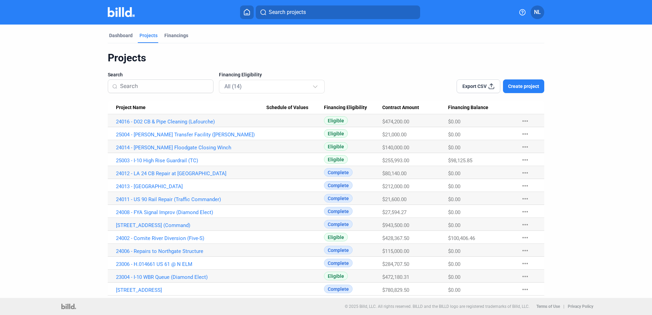
click at [176, 43] on mat-tab-header "Dashboard Projects Financings" at bounding box center [326, 37] width 436 height 11
click at [176, 38] on div "Financings" at bounding box center [176, 35] width 24 height 7
